Goal: Find specific page/section: Find specific page/section

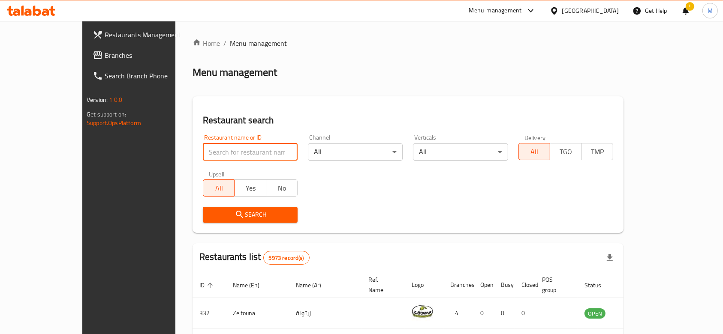
click at [240, 150] on input "search" at bounding box center [250, 152] width 95 height 17
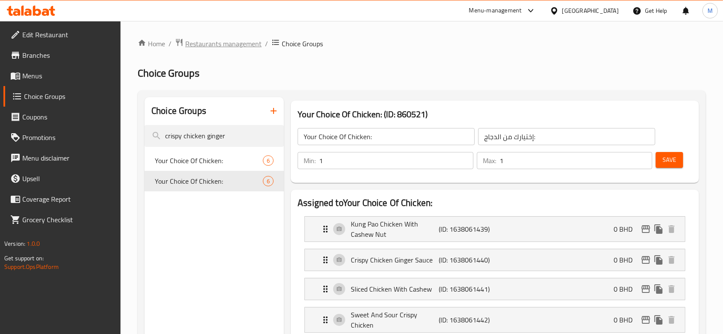
drag, startPoint x: 0, startPoint y: 0, endPoint x: 219, endPoint y: 43, distance: 223.6
click at [219, 43] on span "Restaurants management" at bounding box center [223, 44] width 76 height 10
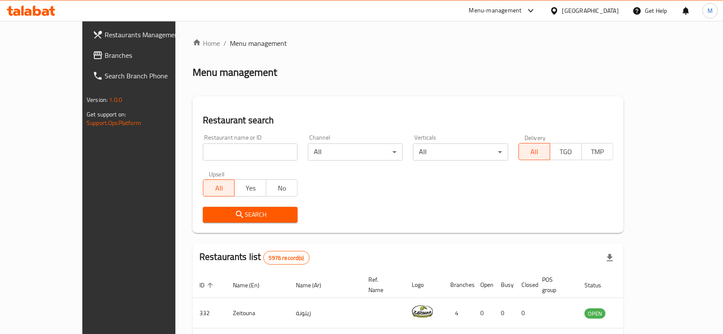
click at [204, 152] on input "search" at bounding box center [250, 152] width 95 height 17
type input "gamba"
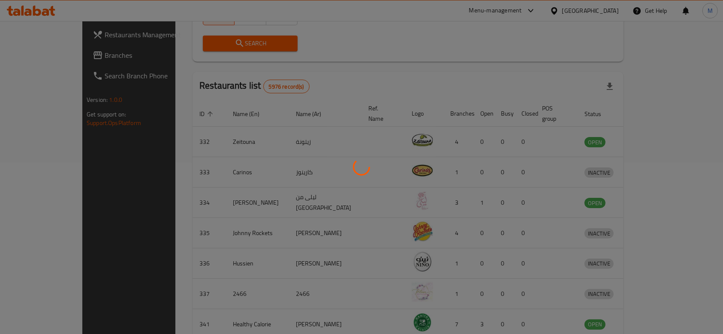
scroll to position [60, 0]
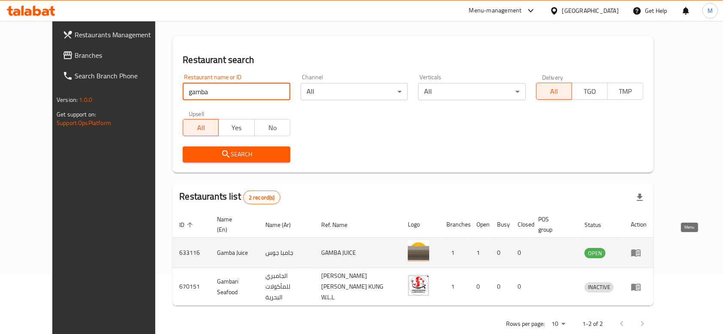
click at [646, 248] on link "enhanced table" at bounding box center [638, 253] width 16 height 10
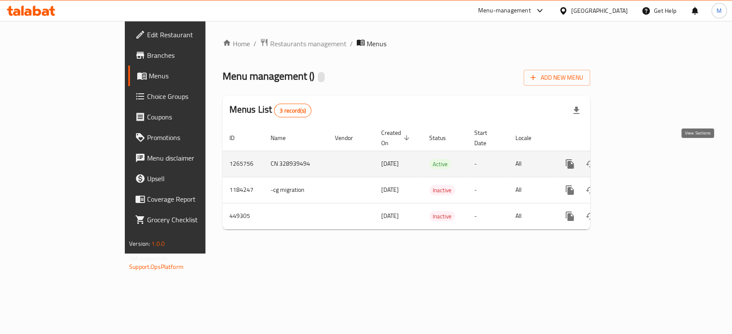
click at [636, 159] on icon "enhanced table" at bounding box center [631, 164] width 10 height 10
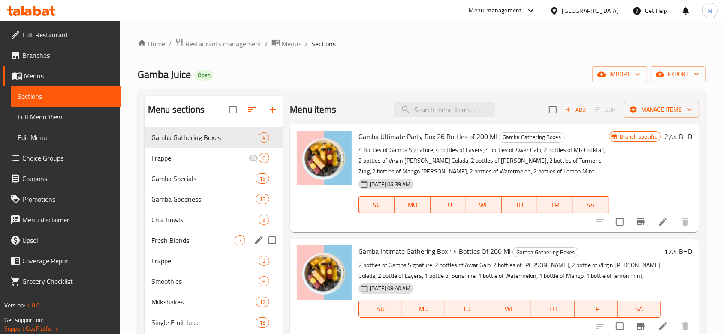
scroll to position [57, 0]
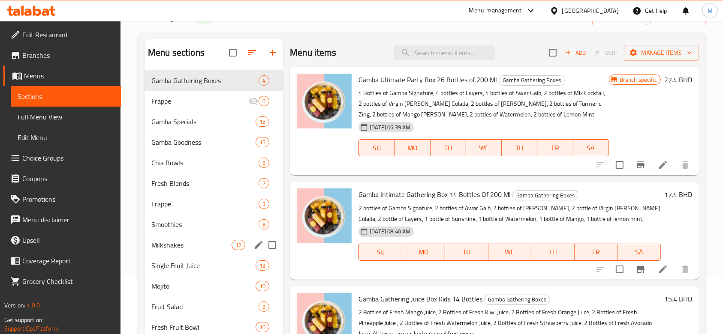
click at [172, 250] on div "Milkshakes 12" at bounding box center [213, 245] width 138 height 21
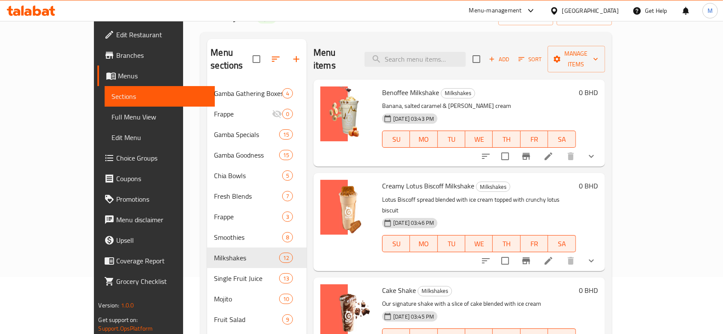
click at [596, 151] on icon "show more" at bounding box center [591, 156] width 10 height 10
